Goal: Information Seeking & Learning: Learn about a topic

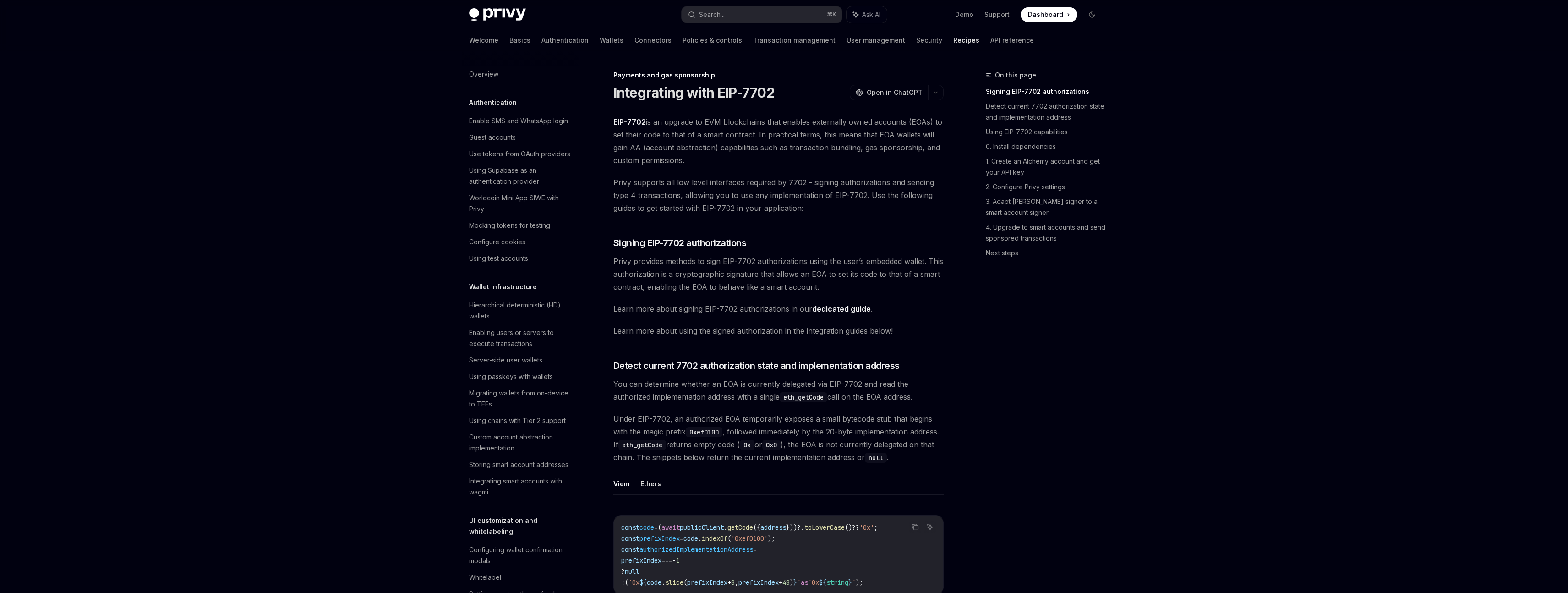
scroll to position [681, 0]
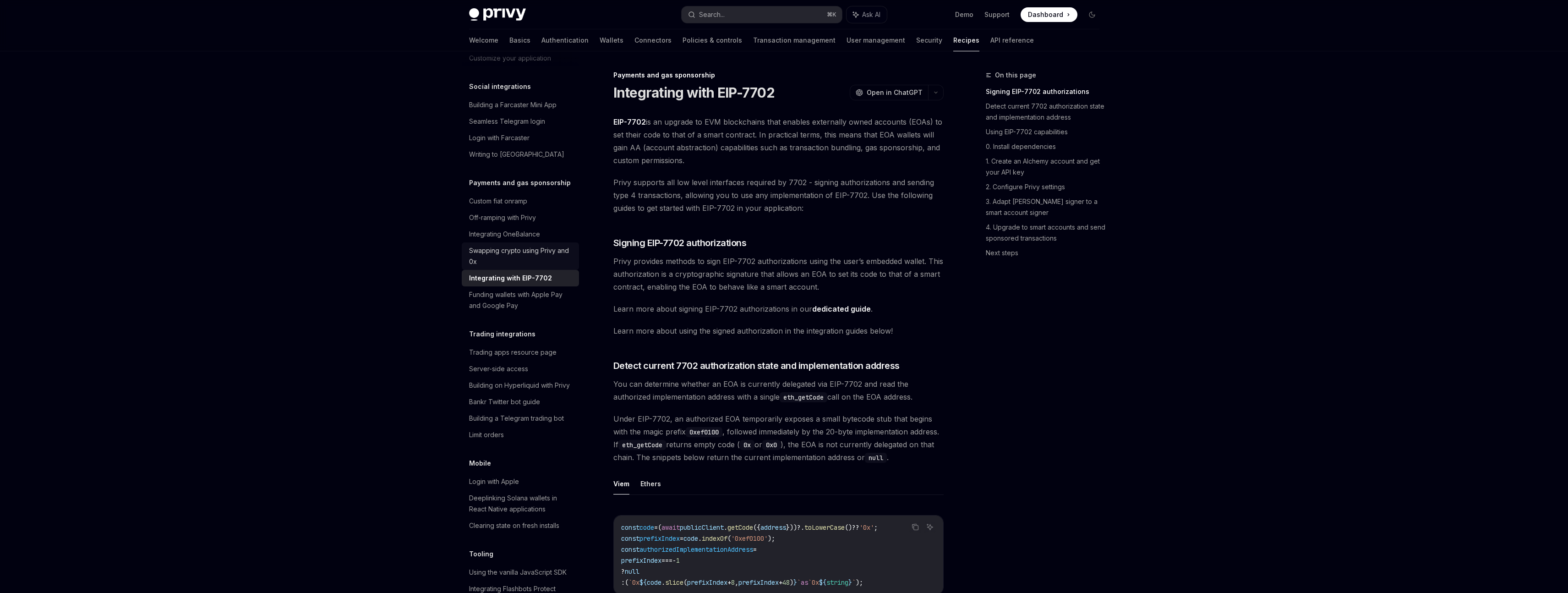
click at [549, 267] on div "Swapping crypto using Privy and 0x" at bounding box center [521, 255] width 104 height 22
type textarea "*"
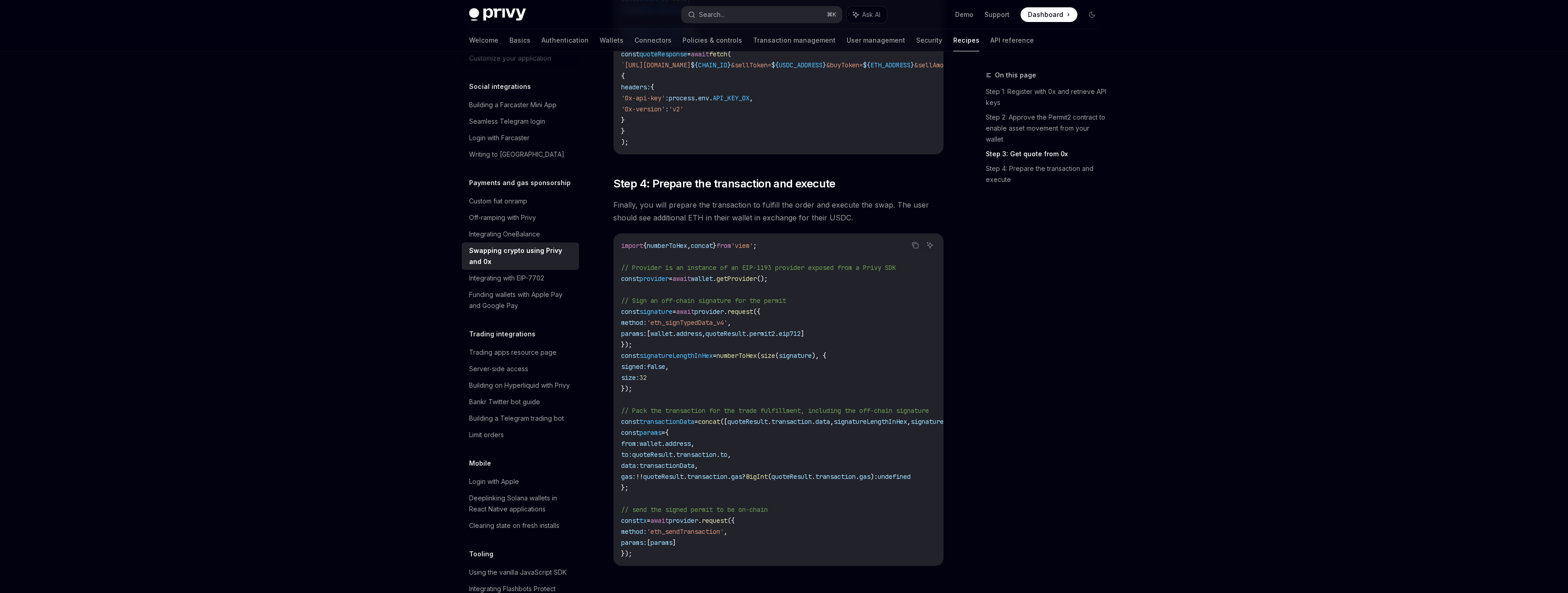
scroll to position [803, 0]
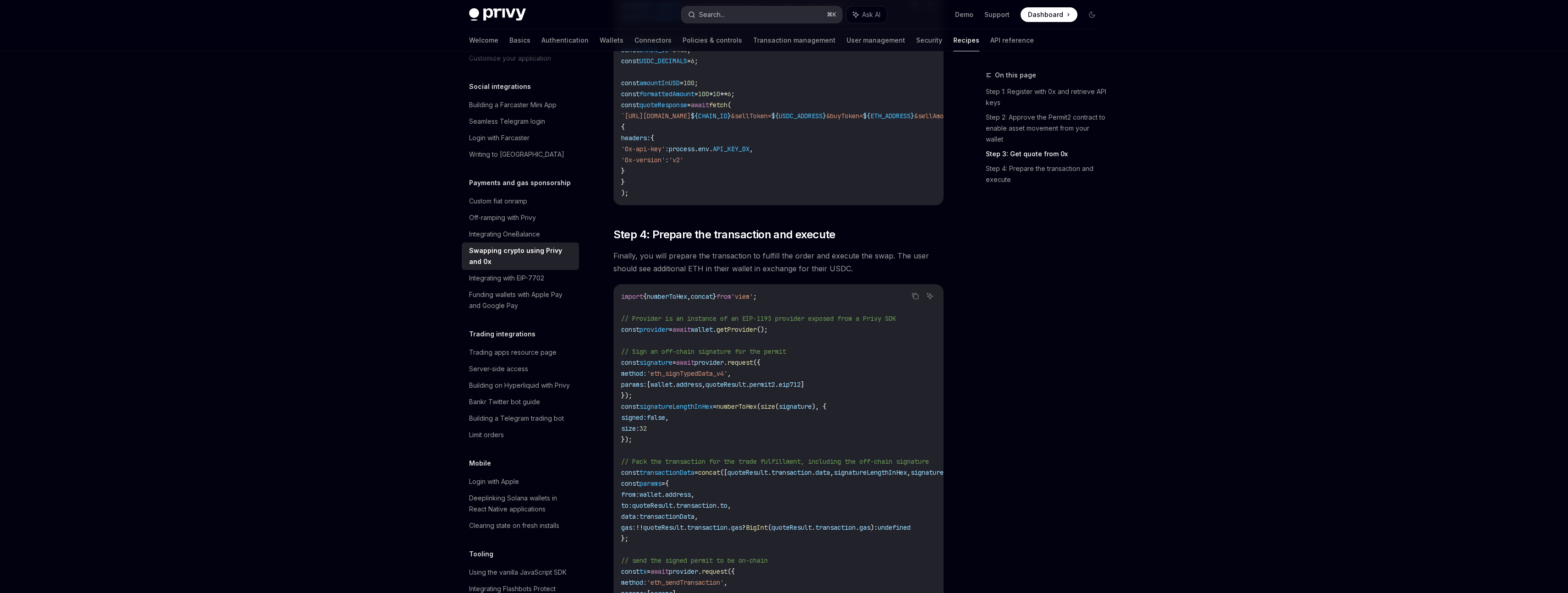
click at [744, 15] on button "Search... ⌘ K" at bounding box center [762, 14] width 161 height 16
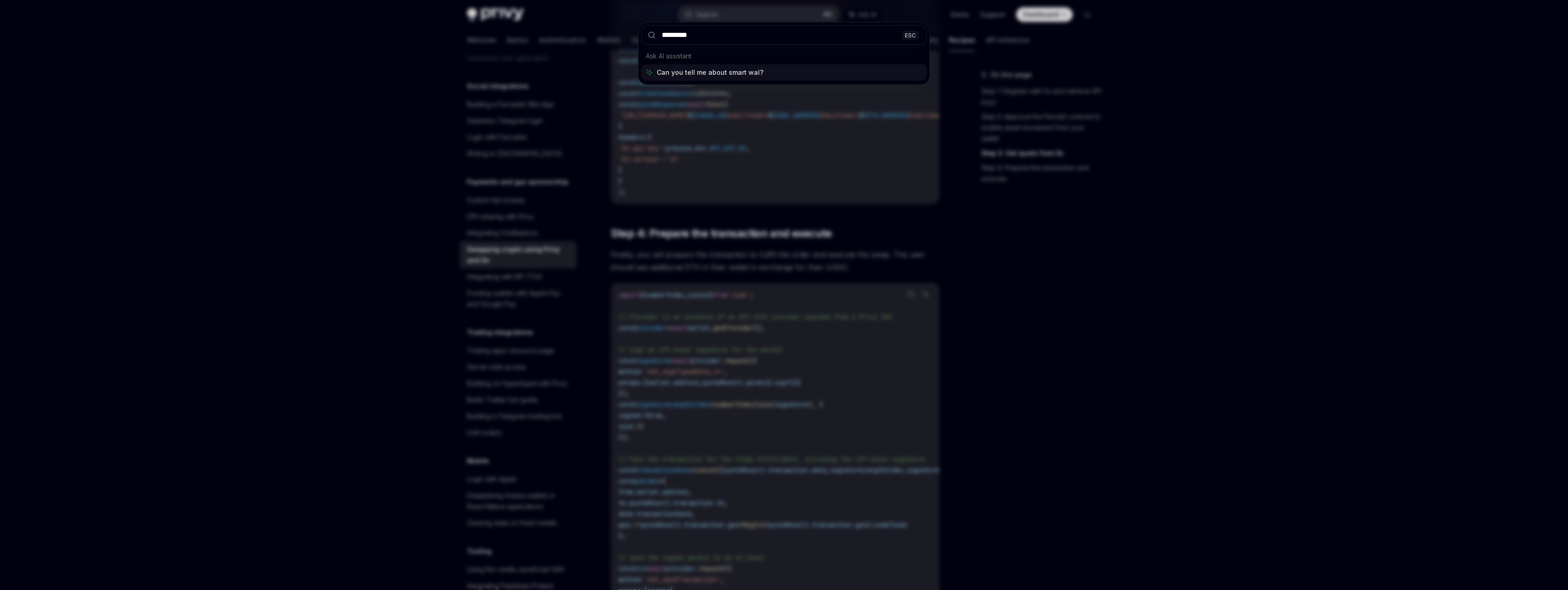
type input "**********"
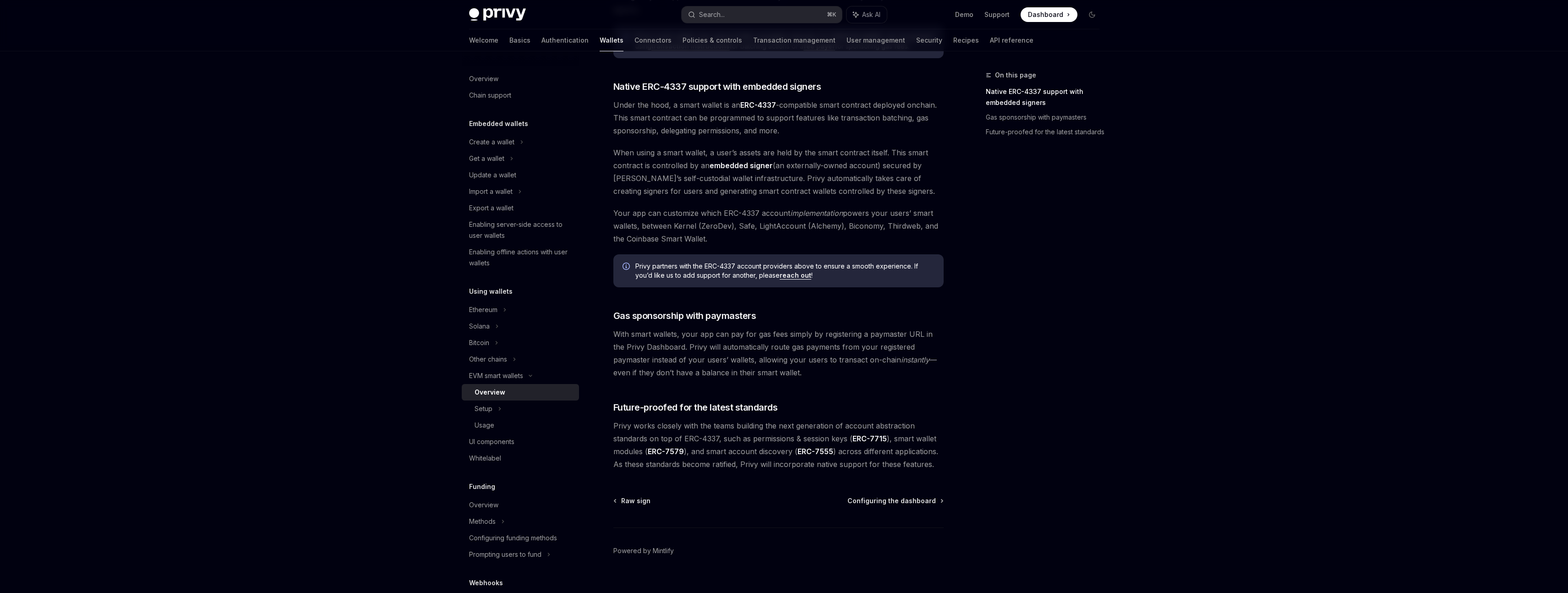
scroll to position [497, 0]
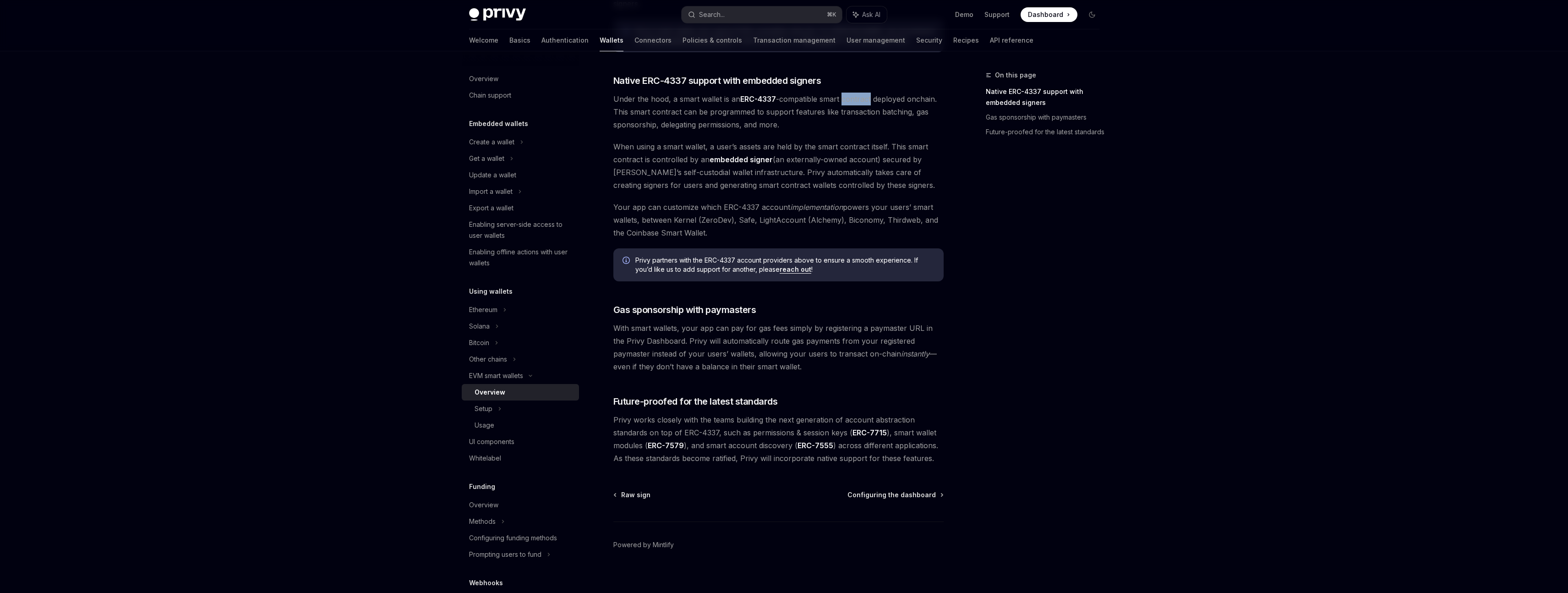
click at [905, 500] on div "Raw sign Configuring the dashboard Powered by [PERSON_NAME]" at bounding box center [778, 545] width 330 height 111
click at [903, 496] on span "Configuring the dashboard" at bounding box center [891, 495] width 88 height 9
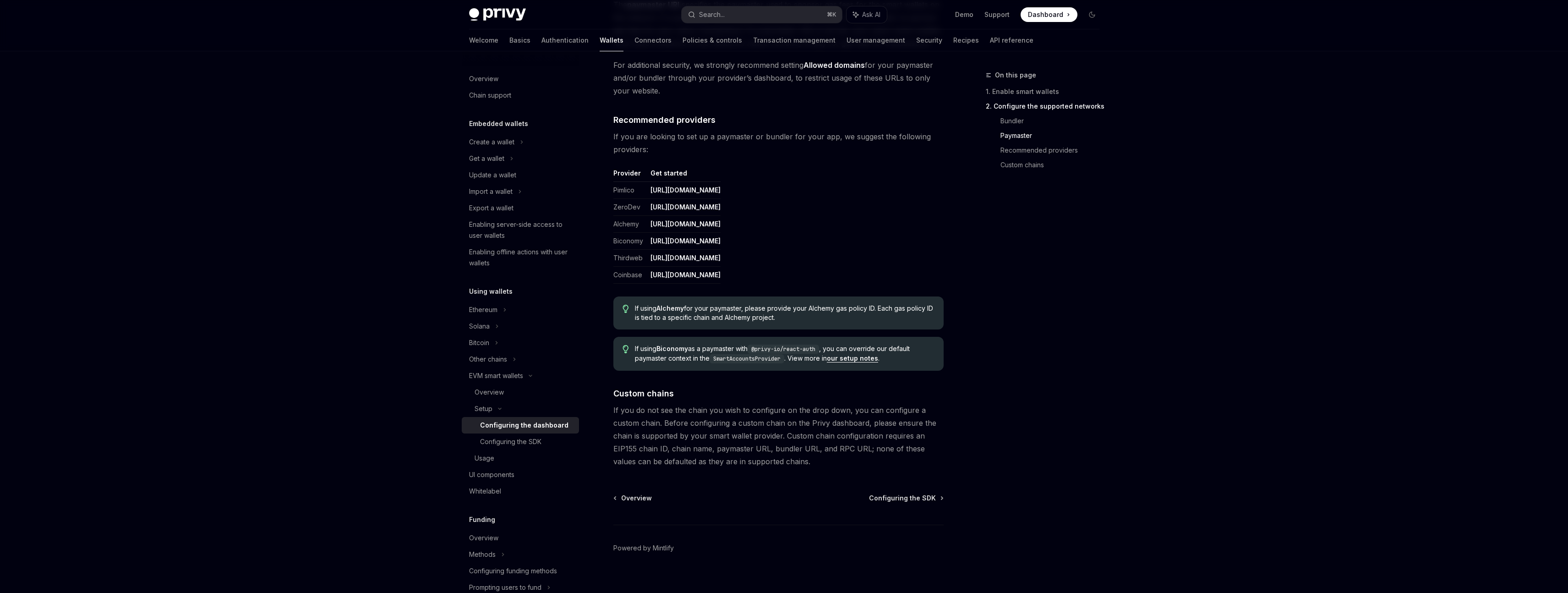
scroll to position [1038, 0]
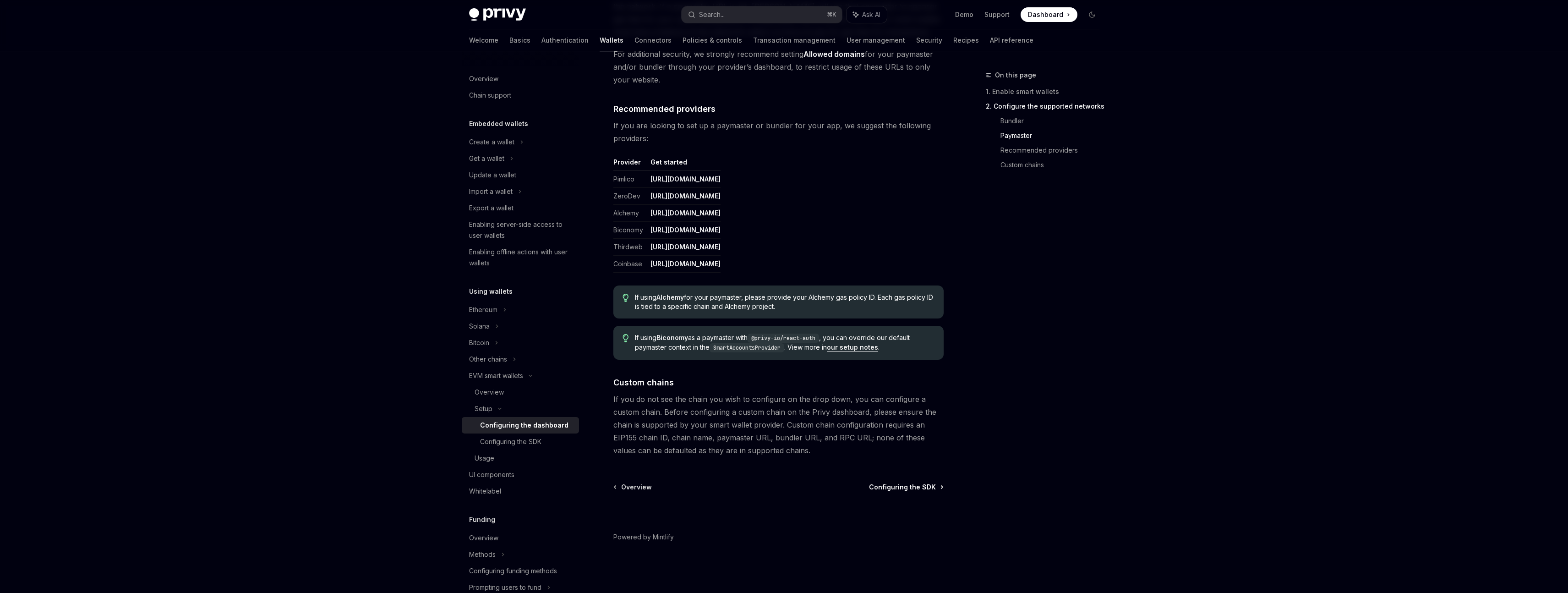
click at [922, 487] on span "Configuring the SDK" at bounding box center [902, 487] width 67 height 9
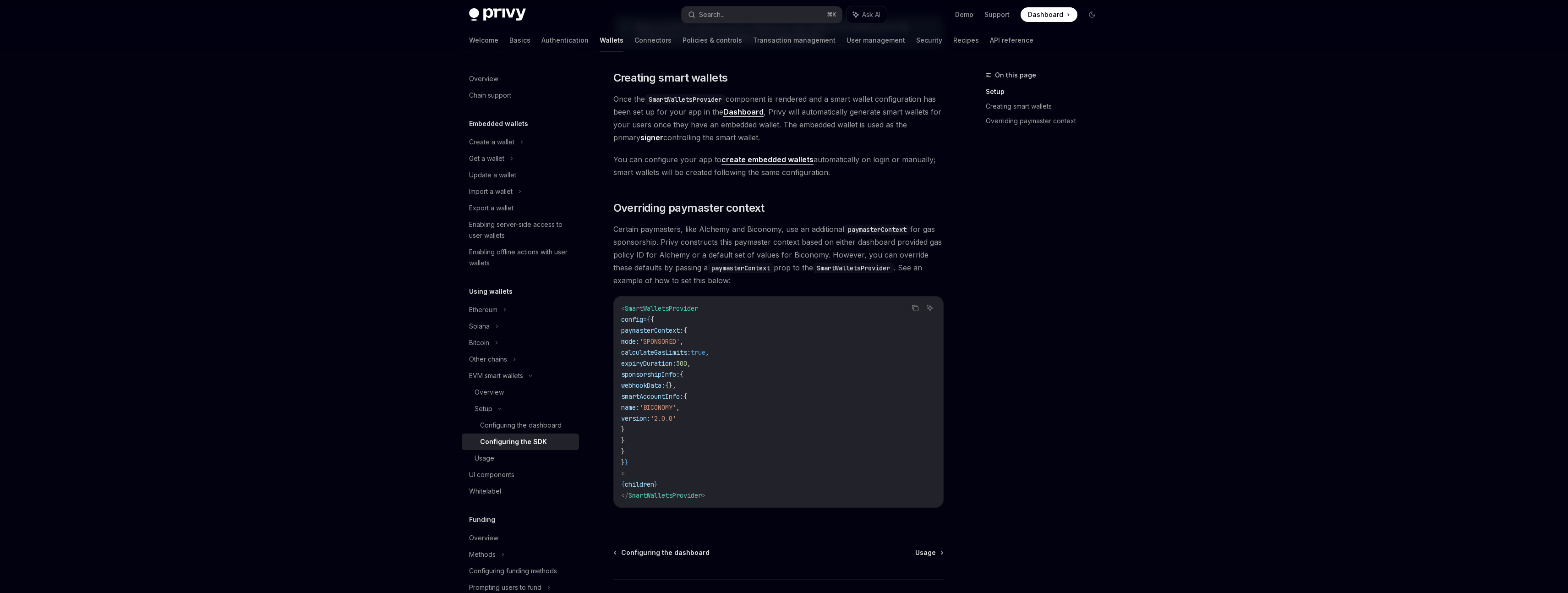
scroll to position [541, 0]
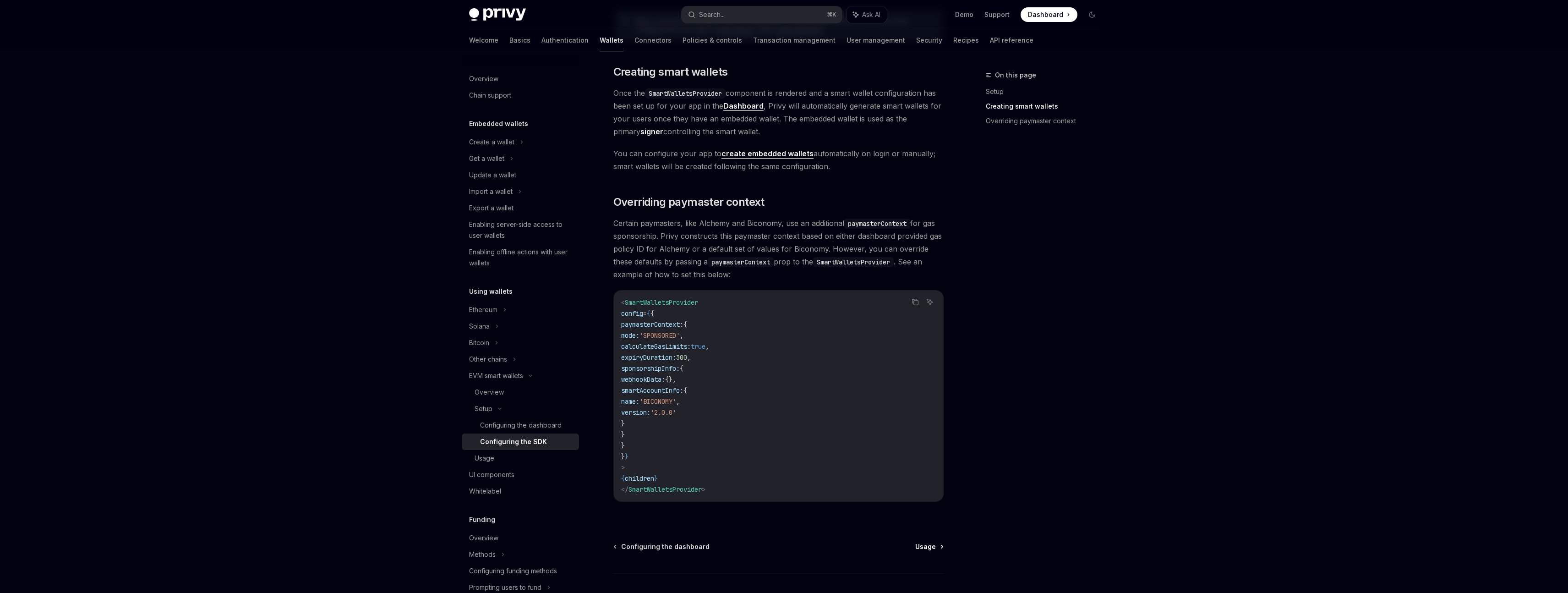
click at [931, 545] on span "Usage" at bounding box center [926, 547] width 21 height 9
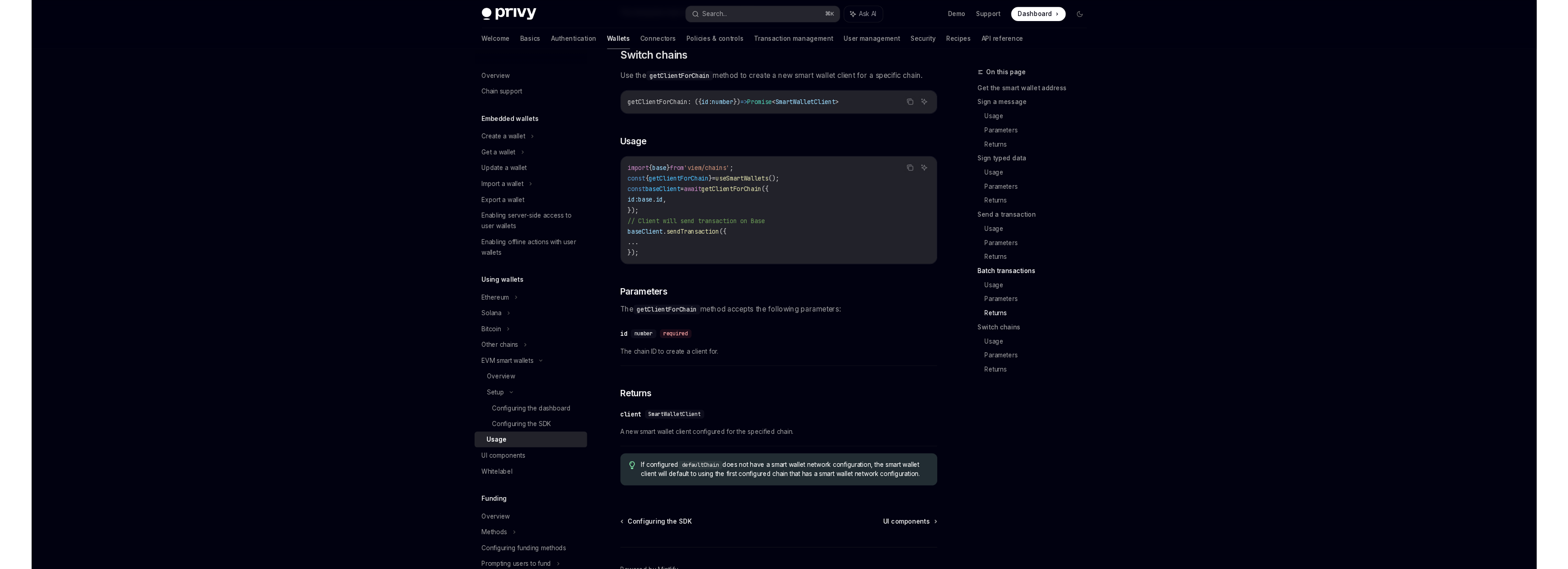
scroll to position [2647, 0]
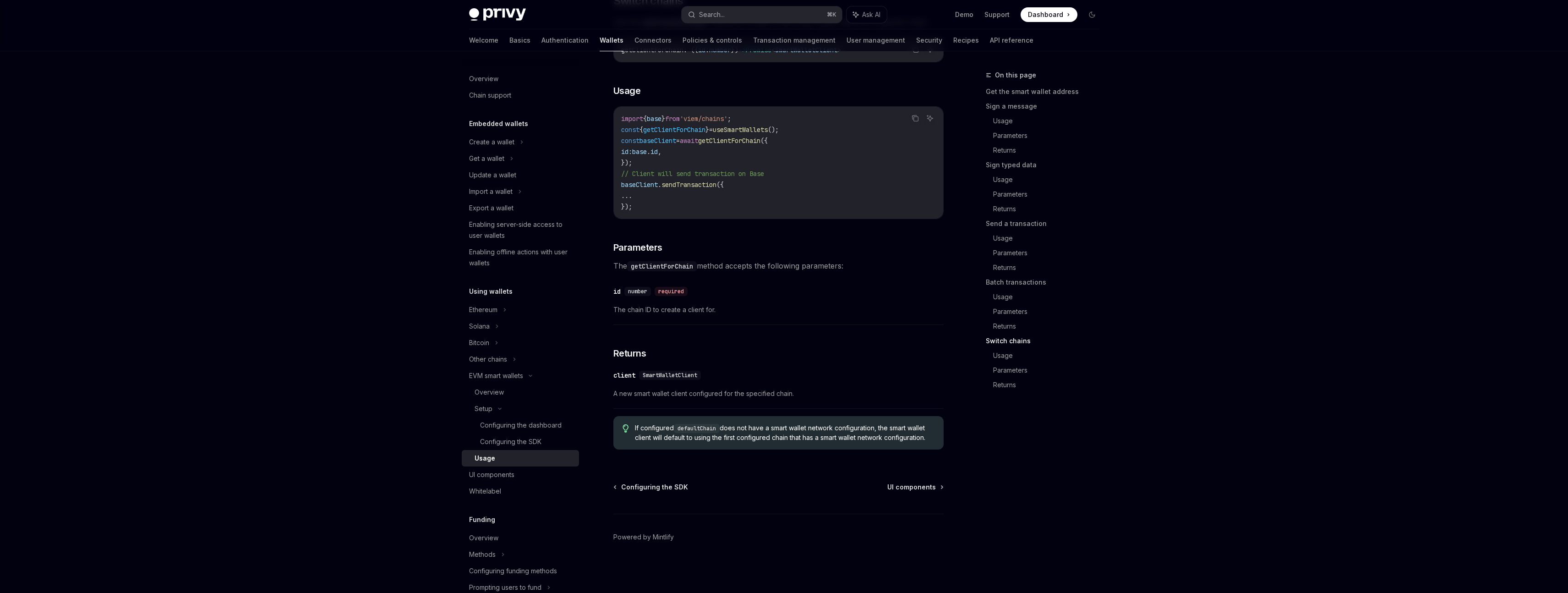
type textarea "*"
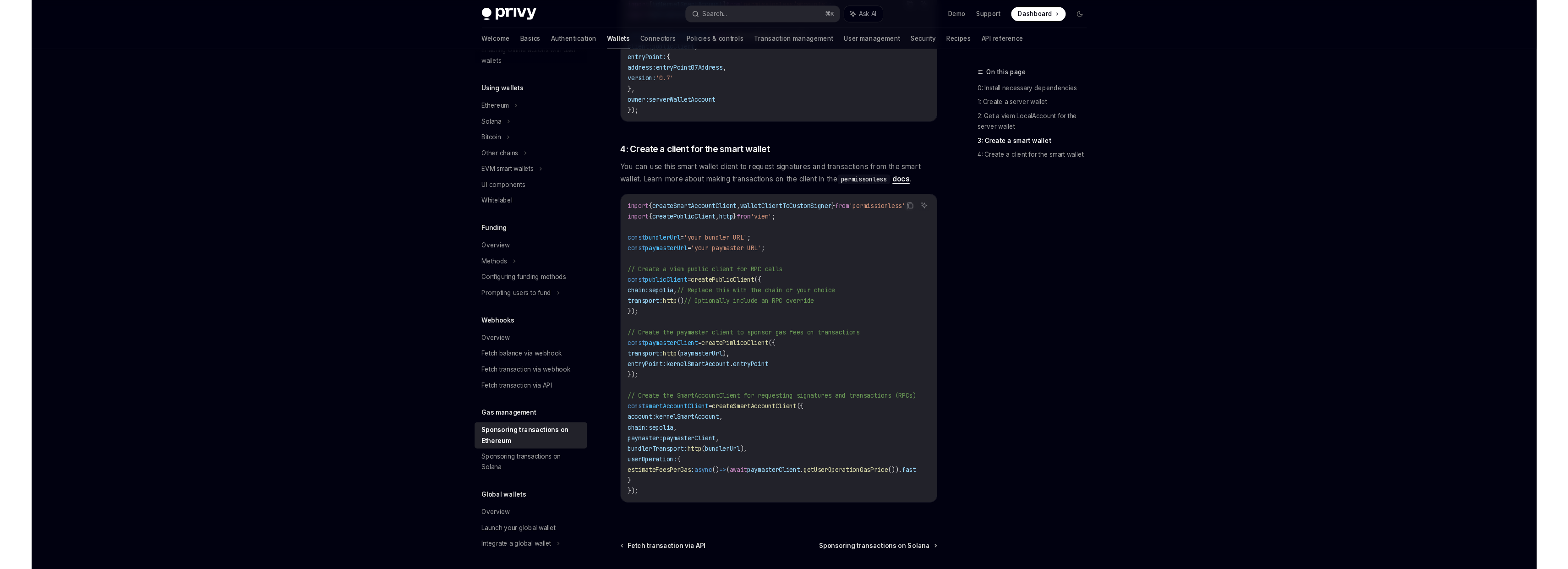
scroll to position [942, 0]
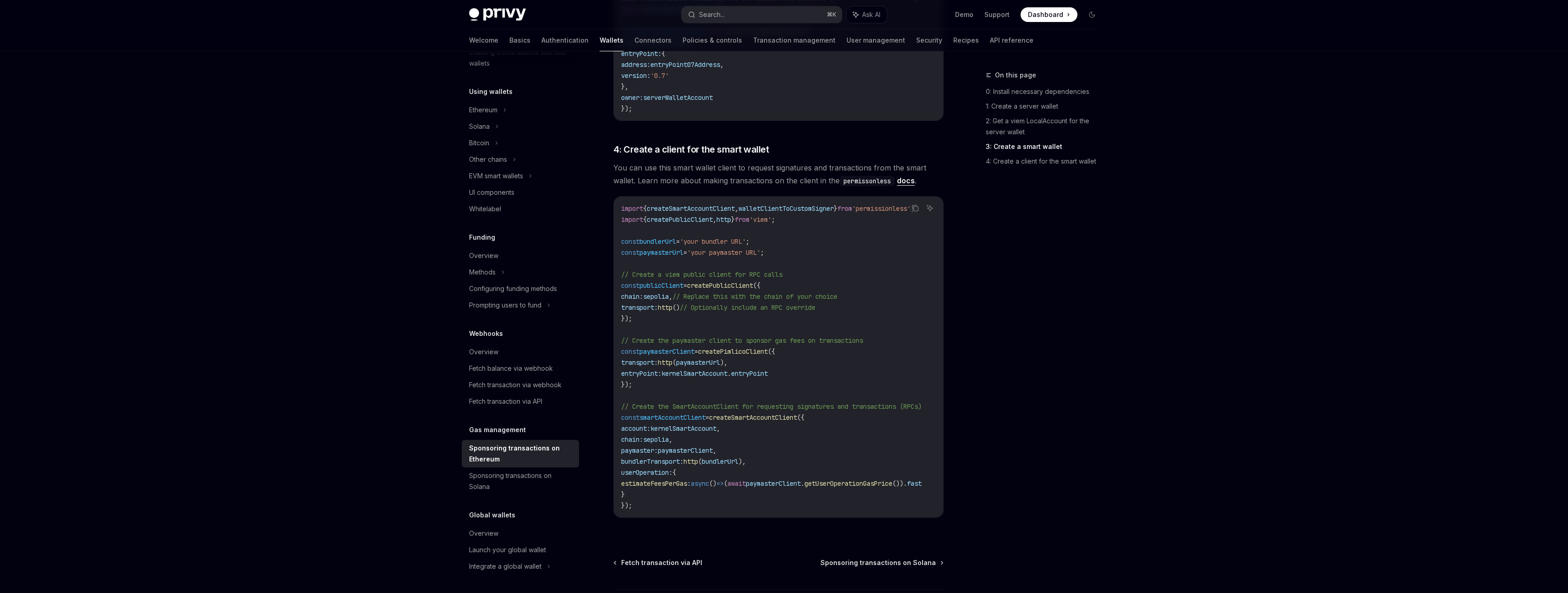
type textarea "*"
